Goal: Information Seeking & Learning: Learn about a topic

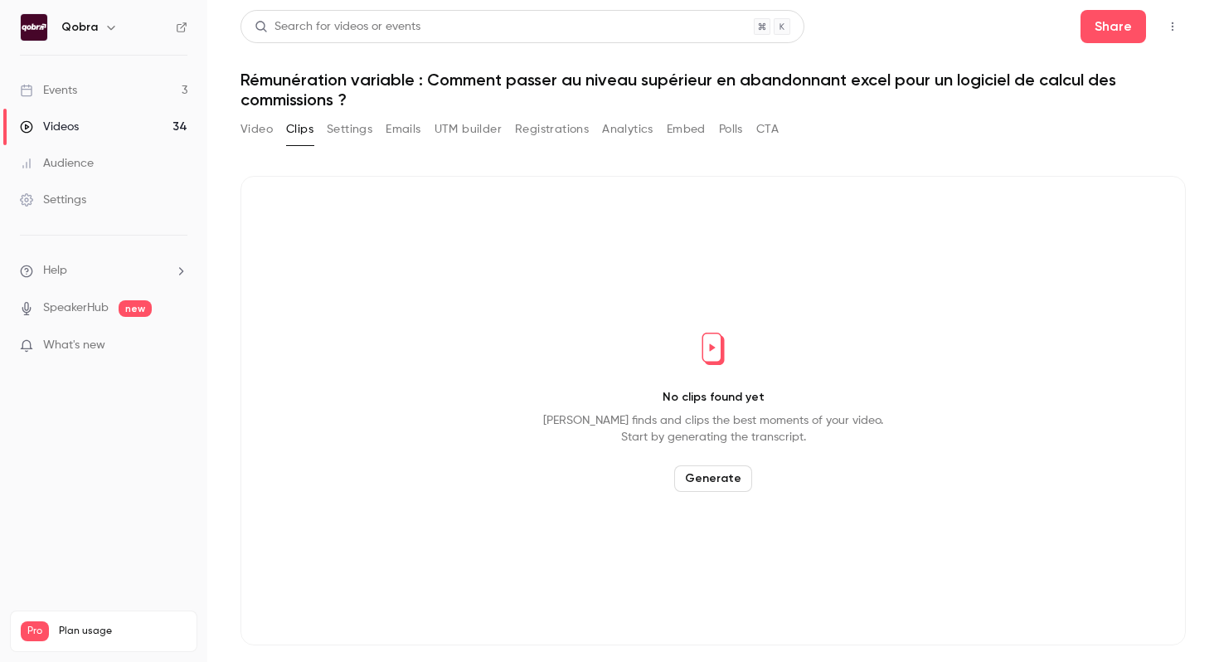
click at [114, 91] on link "Events 3" at bounding box center [103, 90] width 207 height 36
click at [153, 91] on link "Events 3" at bounding box center [103, 90] width 207 height 36
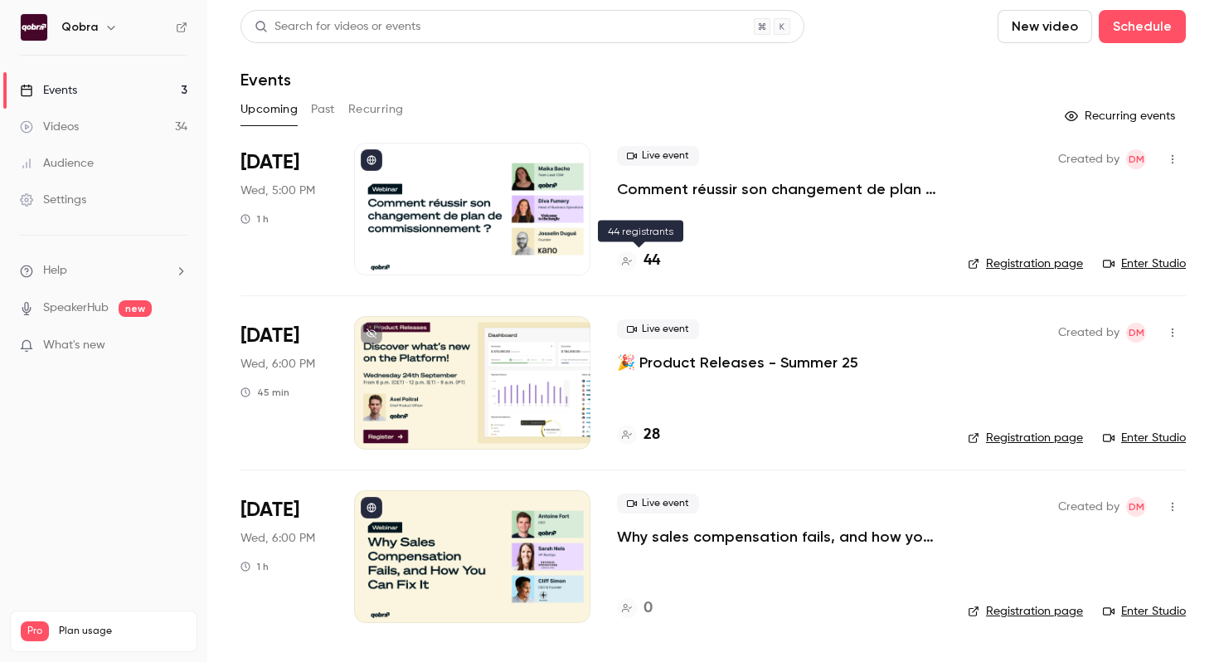
click at [653, 260] on h4 "44" at bounding box center [651, 261] width 17 height 22
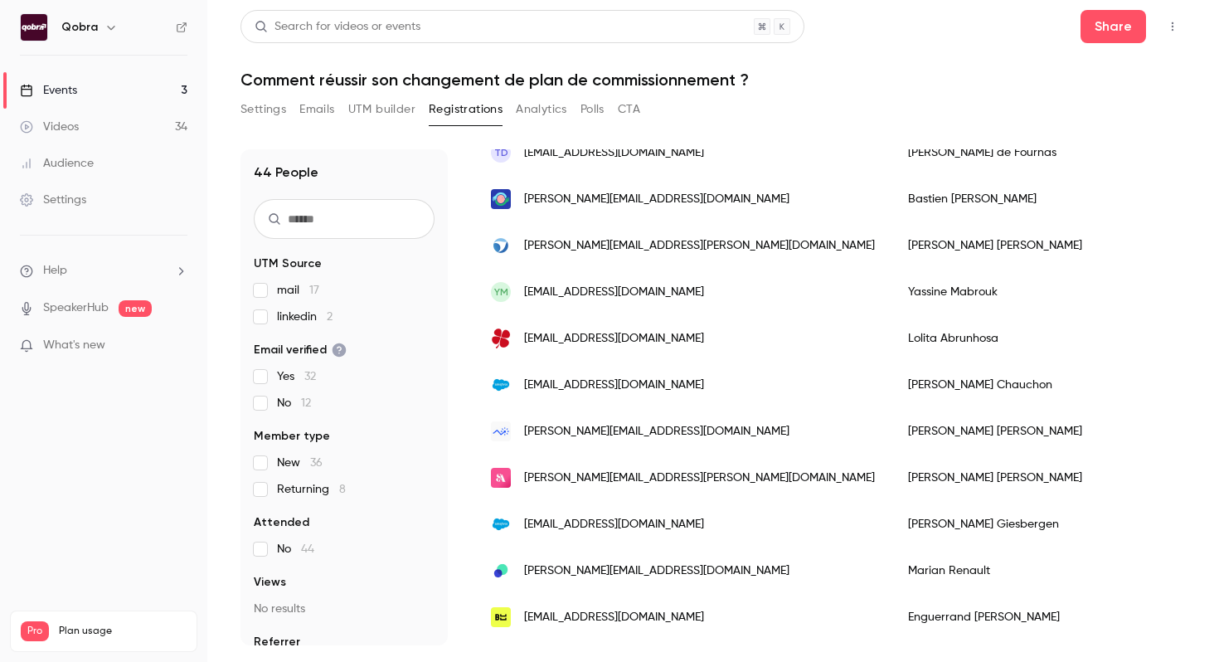
scroll to position [1706, 0]
